Goal: Task Accomplishment & Management: Use online tool/utility

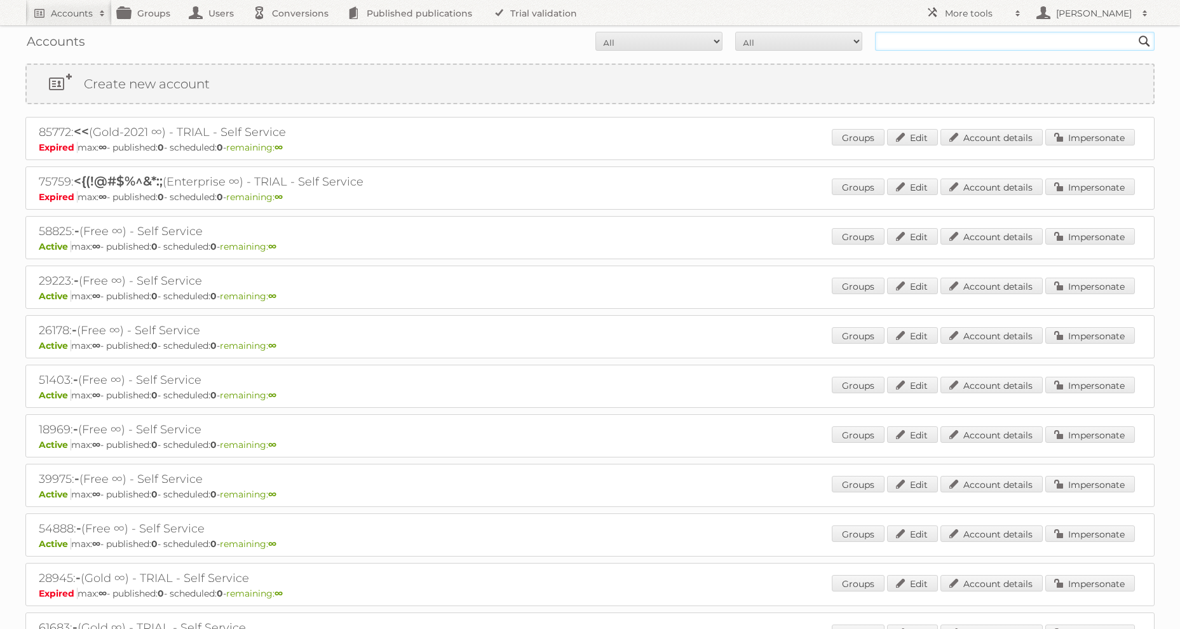
click at [931, 32] on input "text" at bounding box center [1015, 41] width 280 height 19
type input "midocean"
click at [1135, 32] on input "Search" at bounding box center [1144, 41] width 19 height 19
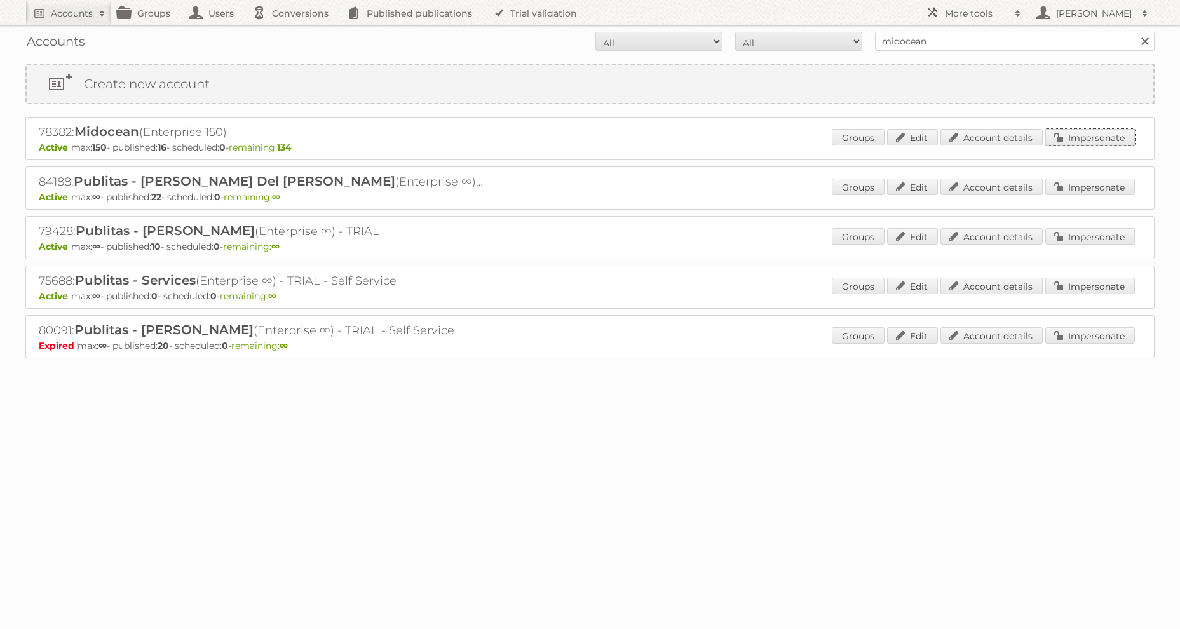
drag, startPoint x: 1071, startPoint y: 131, endPoint x: 977, endPoint y: 129, distance: 94.1
click at [1071, 132] on link "Impersonate" at bounding box center [1090, 137] width 90 height 17
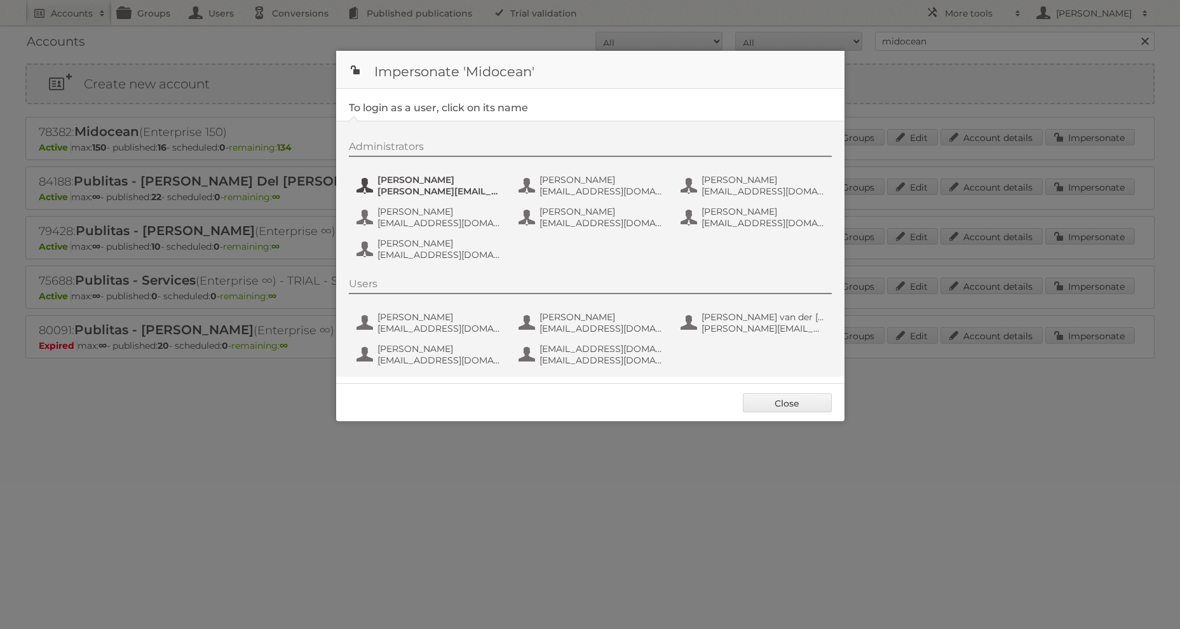
click at [498, 191] on span "[PERSON_NAME][EMAIL_ADDRESS][DOMAIN_NAME]" at bounding box center [438, 191] width 123 height 11
